Goal: Transaction & Acquisition: Download file/media

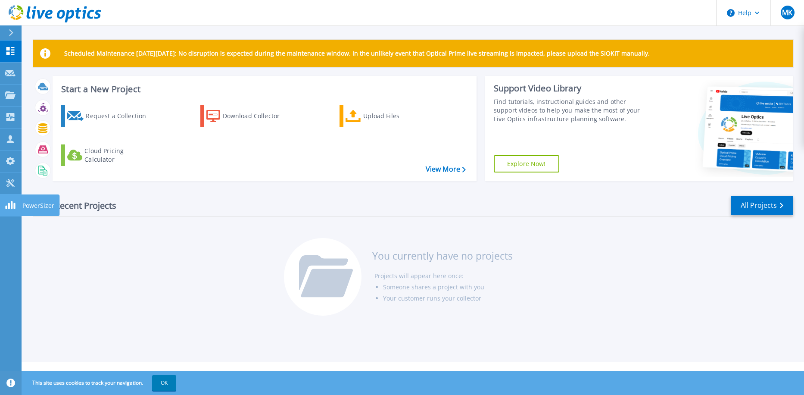
click at [11, 209] on link "PowerSizer PowerSizer" at bounding box center [11, 205] width 22 height 22
click at [12, 73] on icon at bounding box center [10, 73] width 10 height 6
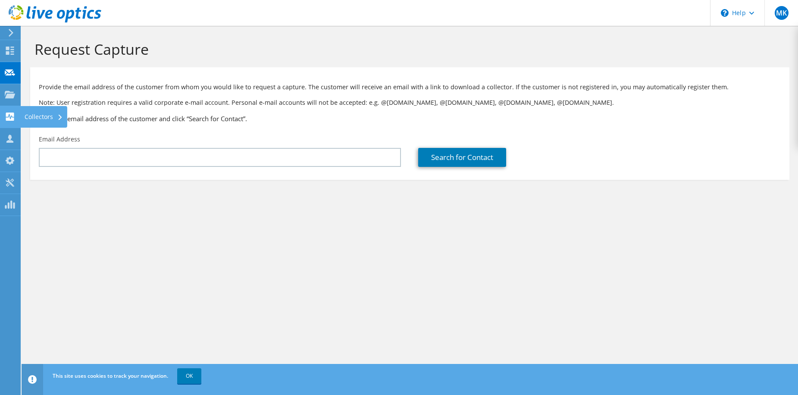
click at [11, 119] on use at bounding box center [10, 116] width 8 height 8
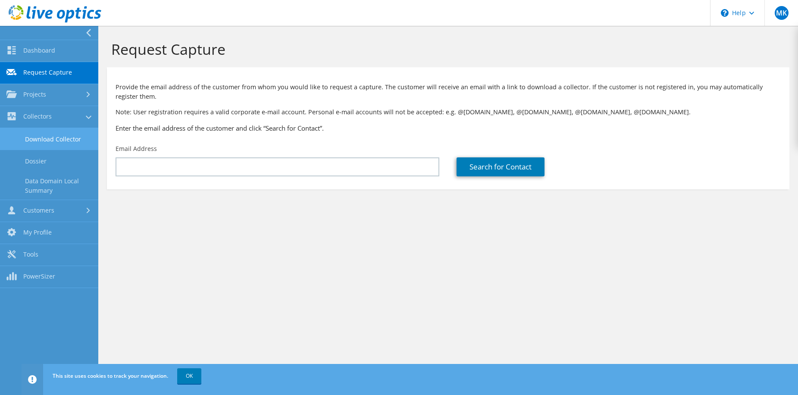
click at [71, 139] on link "Download Collector" at bounding box center [49, 139] width 98 height 22
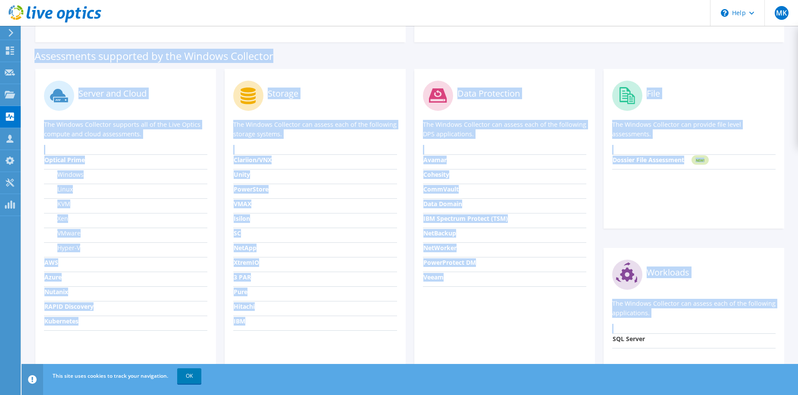
scroll to position [276, 0]
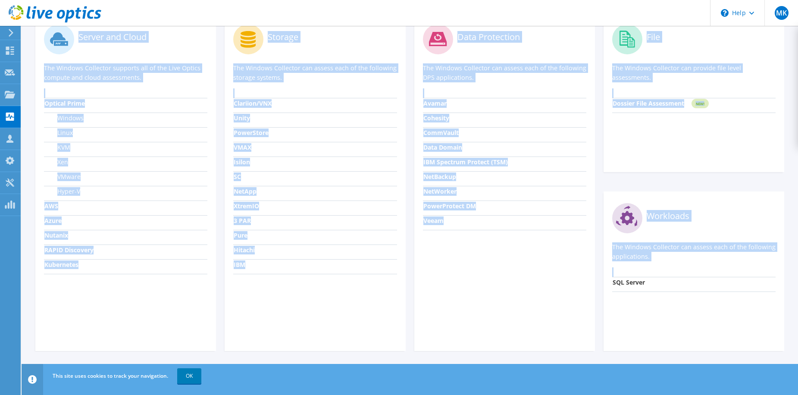
drag, startPoint x: 33, startPoint y: 37, endPoint x: 756, endPoint y: 296, distance: 768.4
click at [756, 296] on section "Download Collector Windows Linux Download Windows Collector Download via direct…" at bounding box center [410, 72] width 776 height 645
copy section "Download Collector Windows Linux Download Windows Collector Download via direct…"
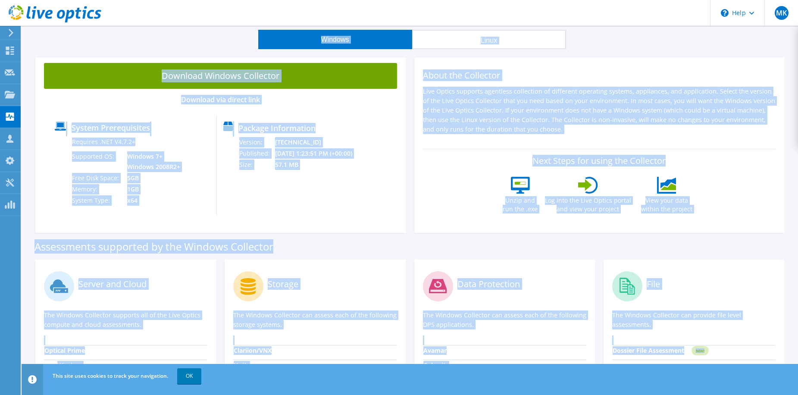
scroll to position [0, 0]
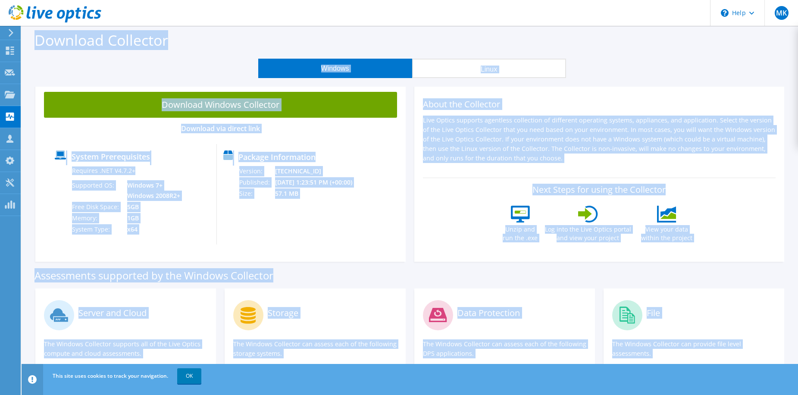
click at [180, 69] on div "Windows Linux" at bounding box center [411, 68] width 763 height 19
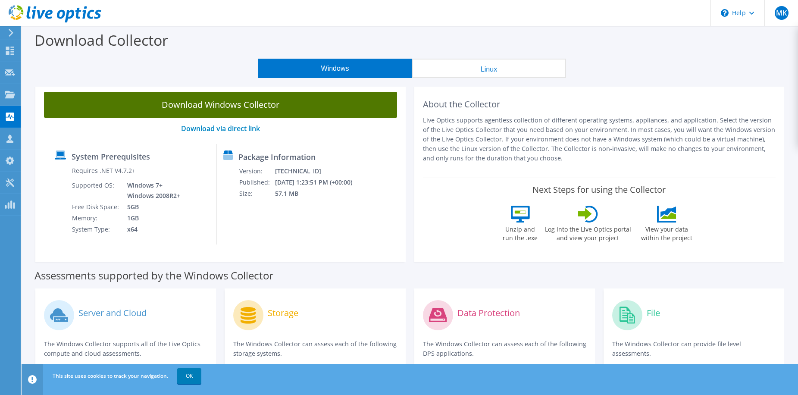
click at [213, 104] on link "Download Windows Collector" at bounding box center [220, 105] width 353 height 26
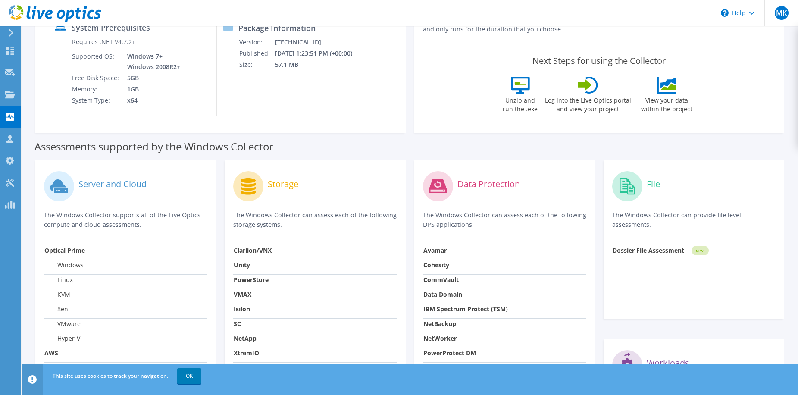
scroll to position [129, 0]
click at [73, 248] on strong "Optical Prime" at bounding box center [64, 250] width 41 height 8
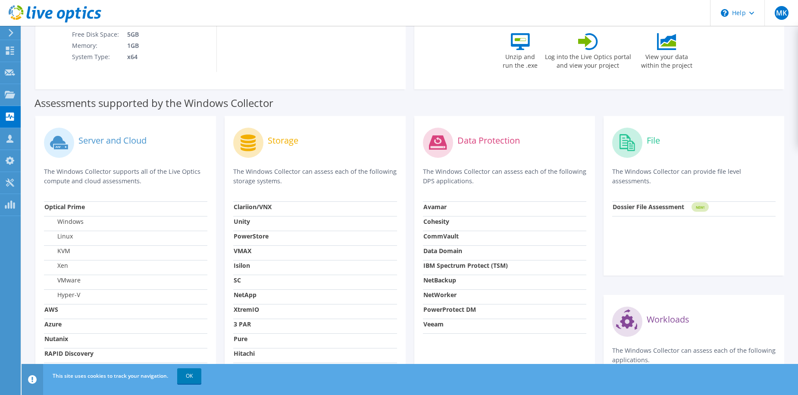
click at [50, 305] on strong "AWS" at bounding box center [51, 309] width 14 height 8
